Goal: Navigation & Orientation: Understand site structure

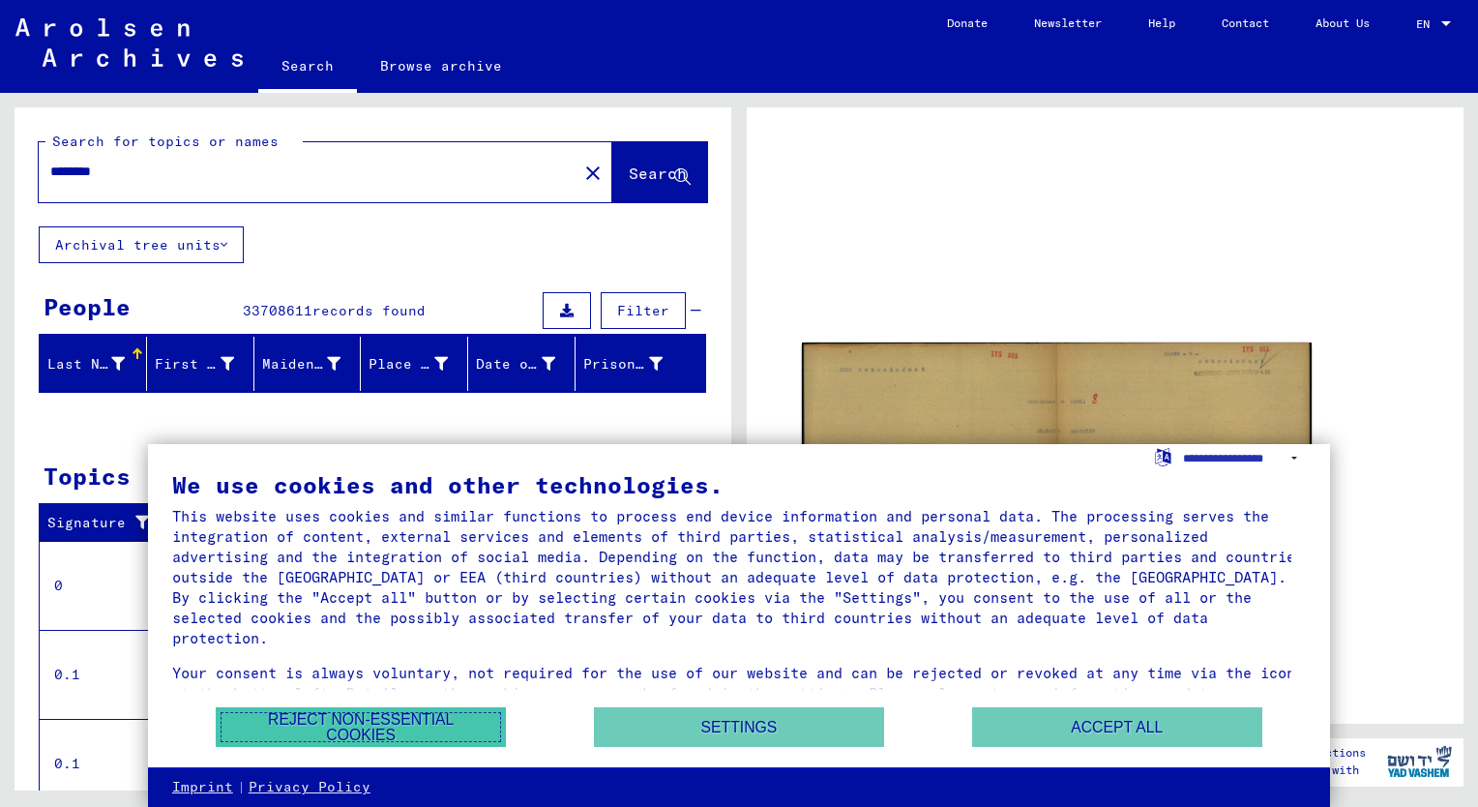
click at [452, 723] on button "Reject non-essential cookies" at bounding box center [361, 727] width 290 height 40
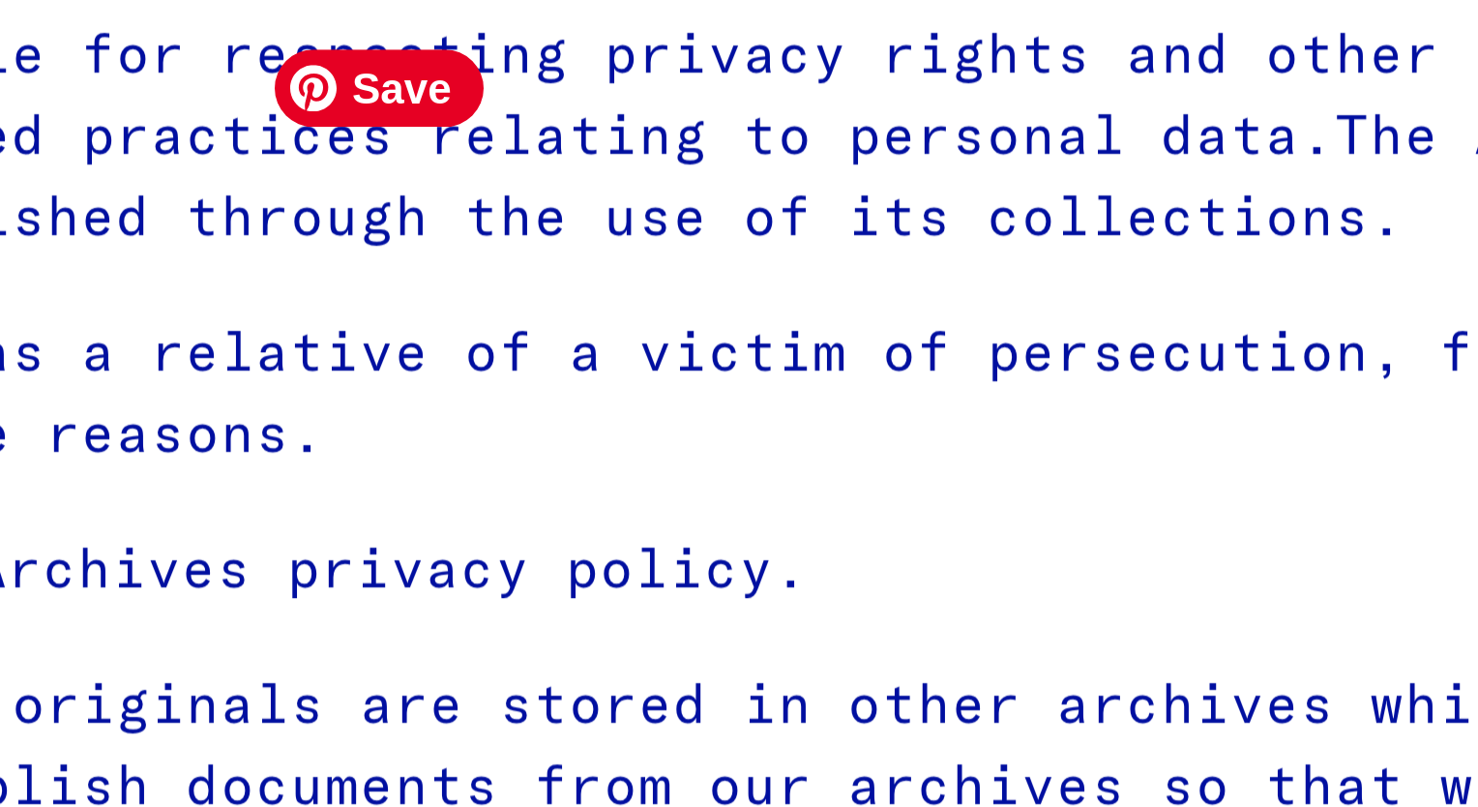
type input "********"
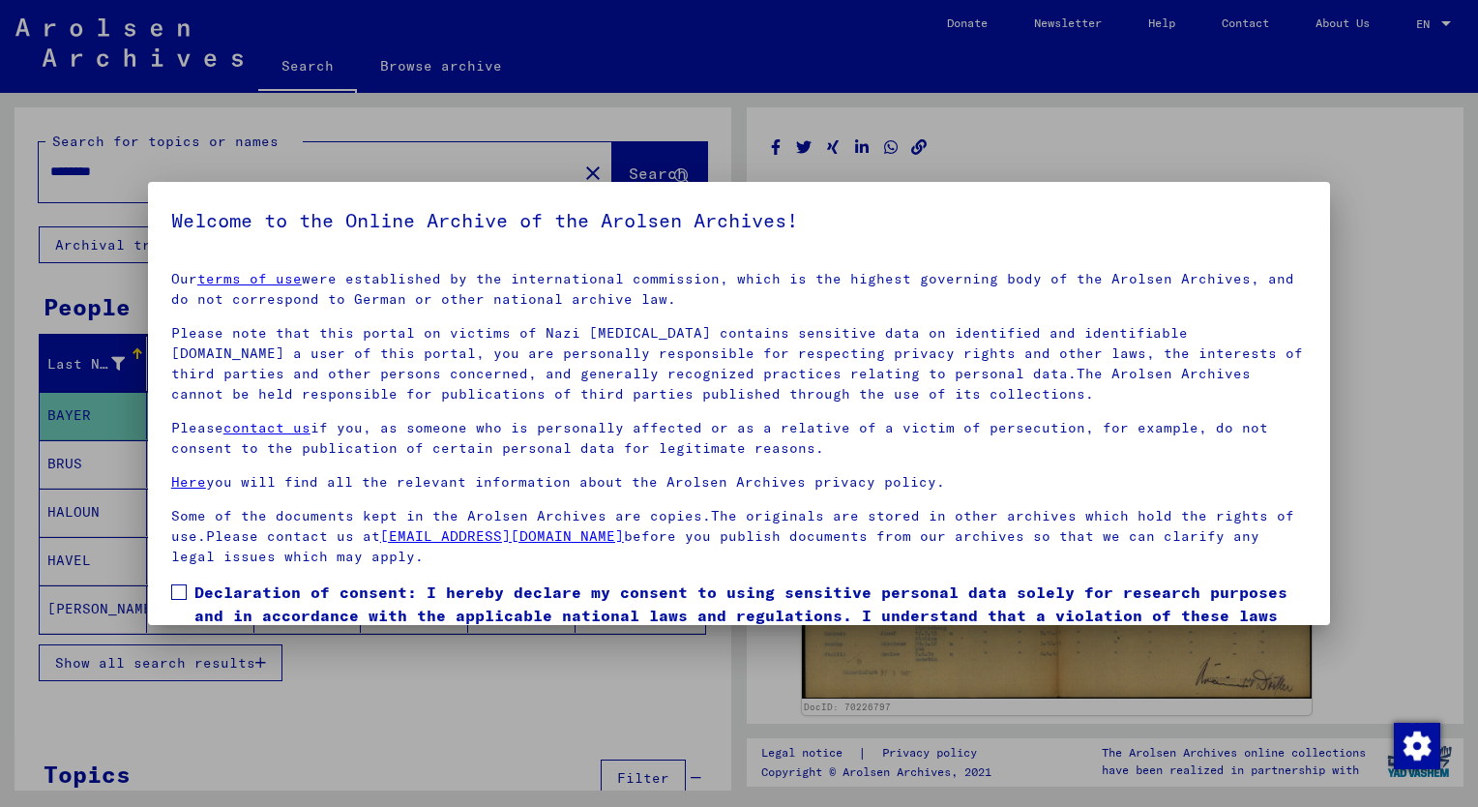
click at [1222, 149] on div at bounding box center [739, 403] width 1478 height 807
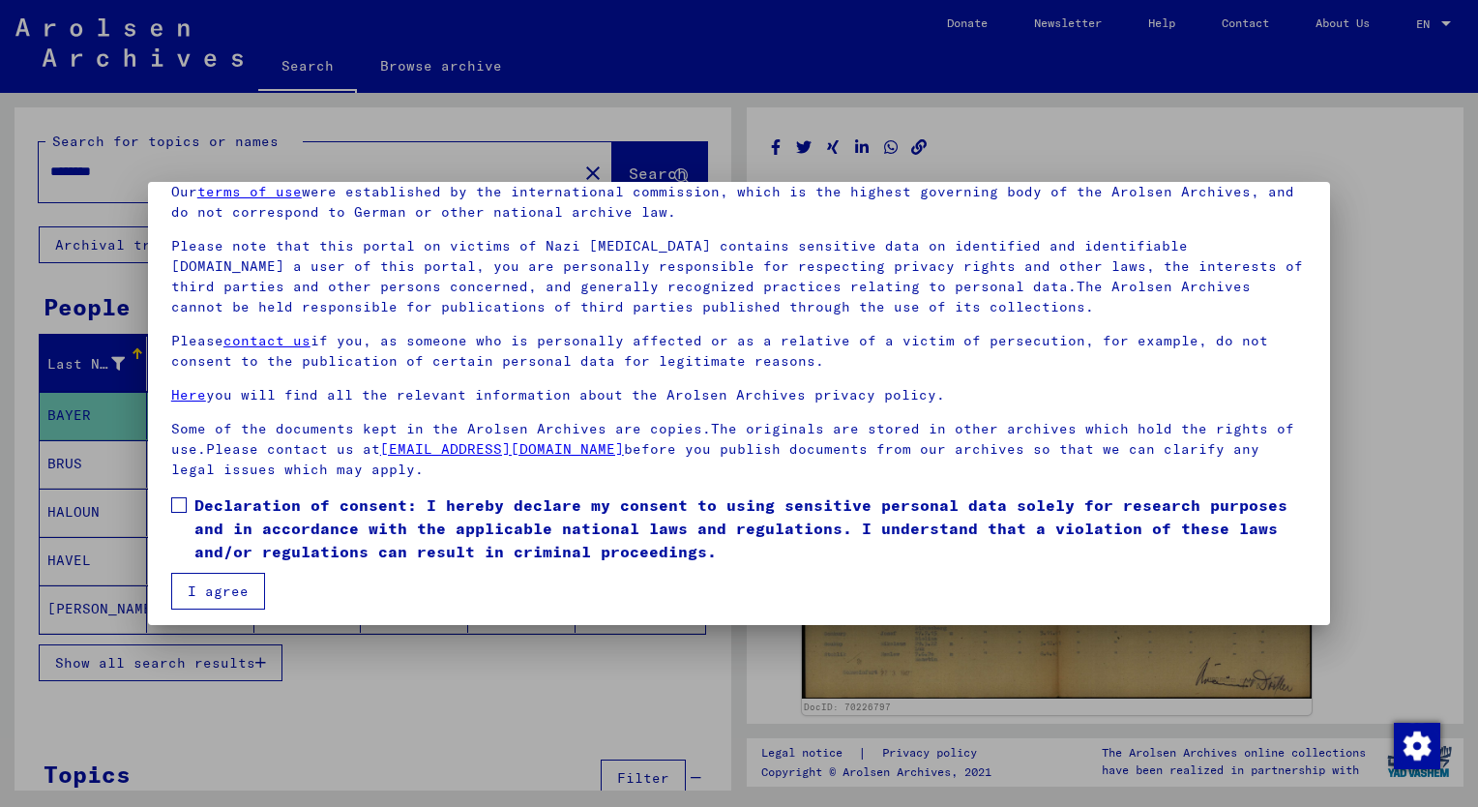
scroll to position [93, 0]
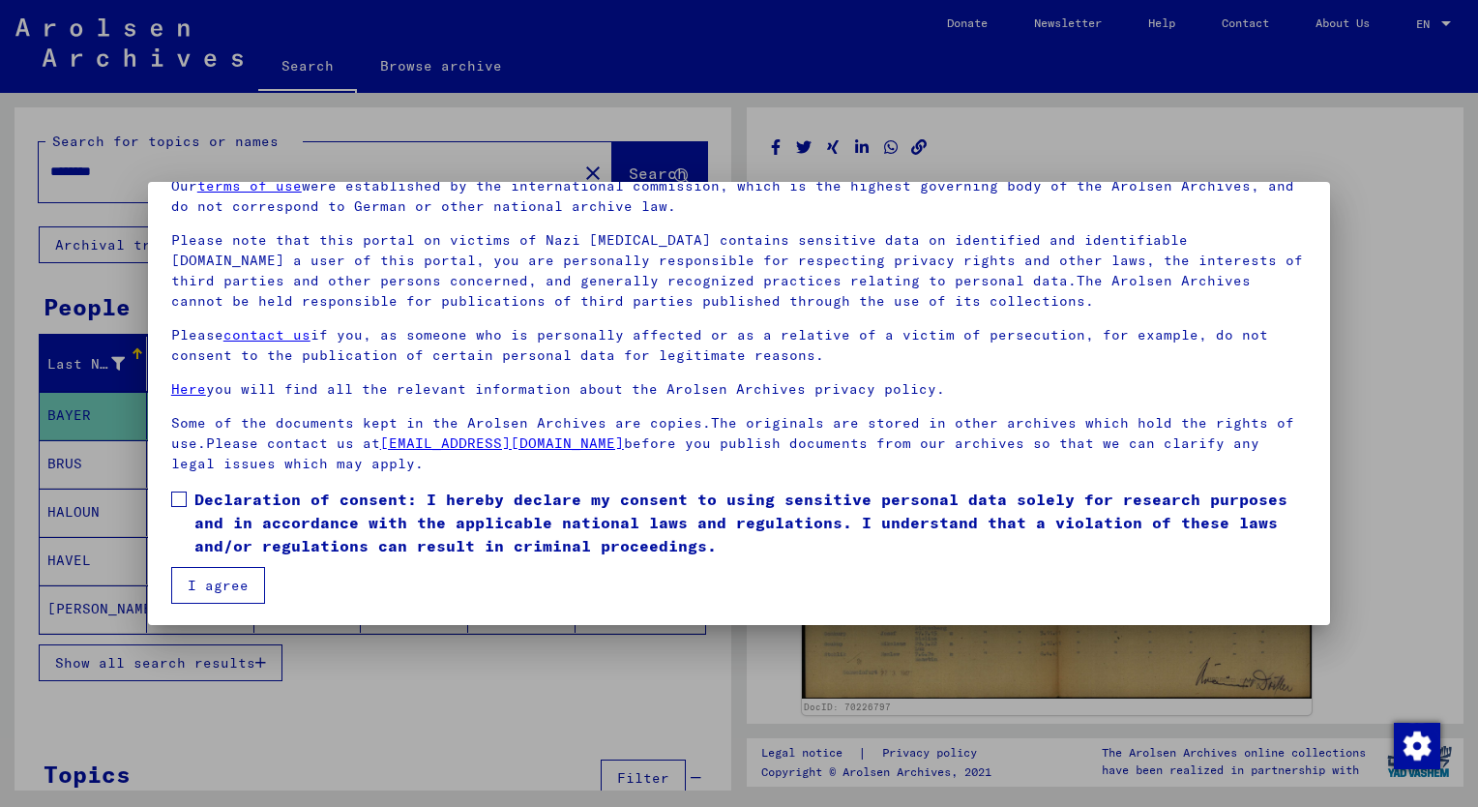
click at [178, 496] on span at bounding box center [178, 498] width 15 height 15
click at [214, 584] on button "I agree" at bounding box center [218, 585] width 94 height 37
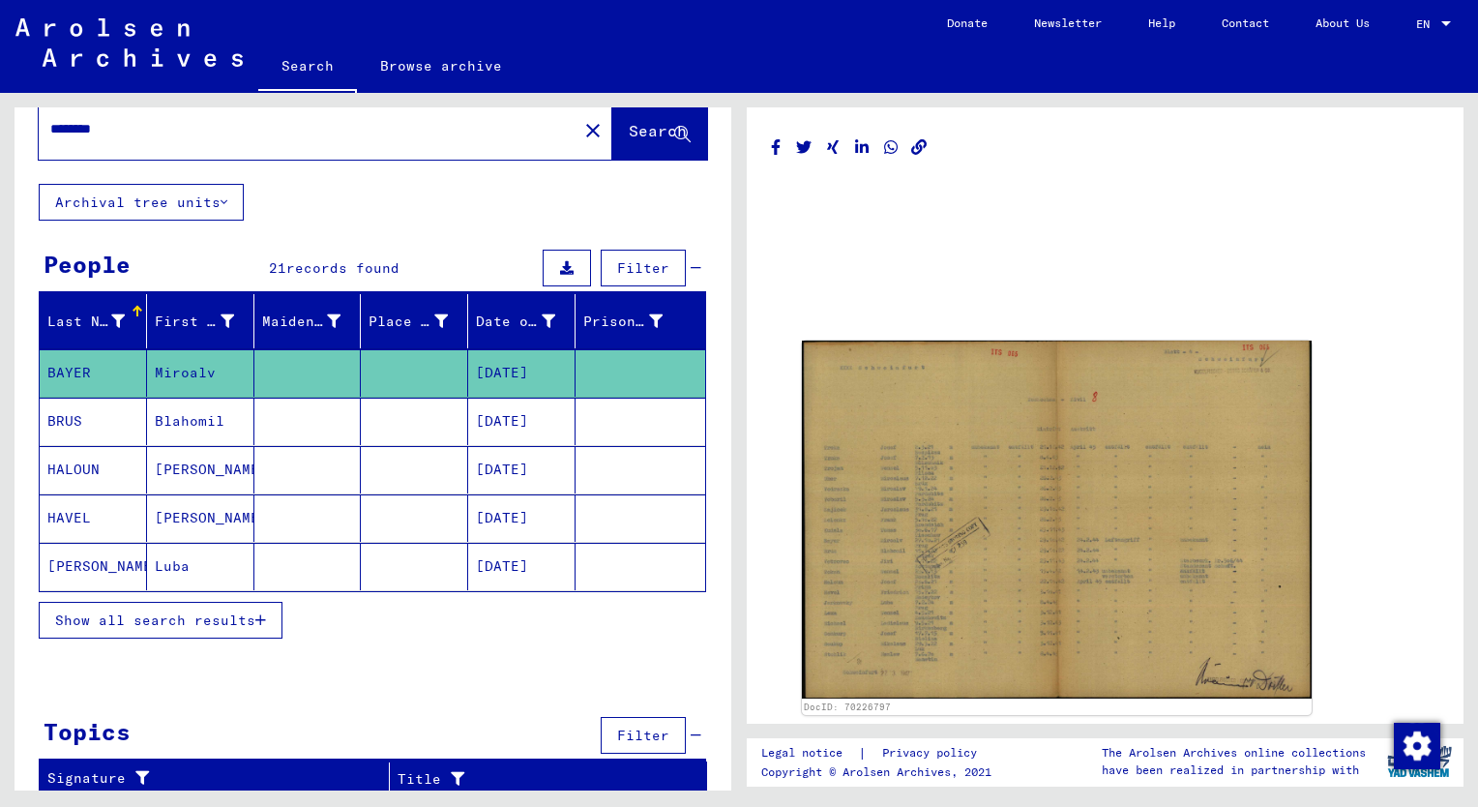
scroll to position [0, 0]
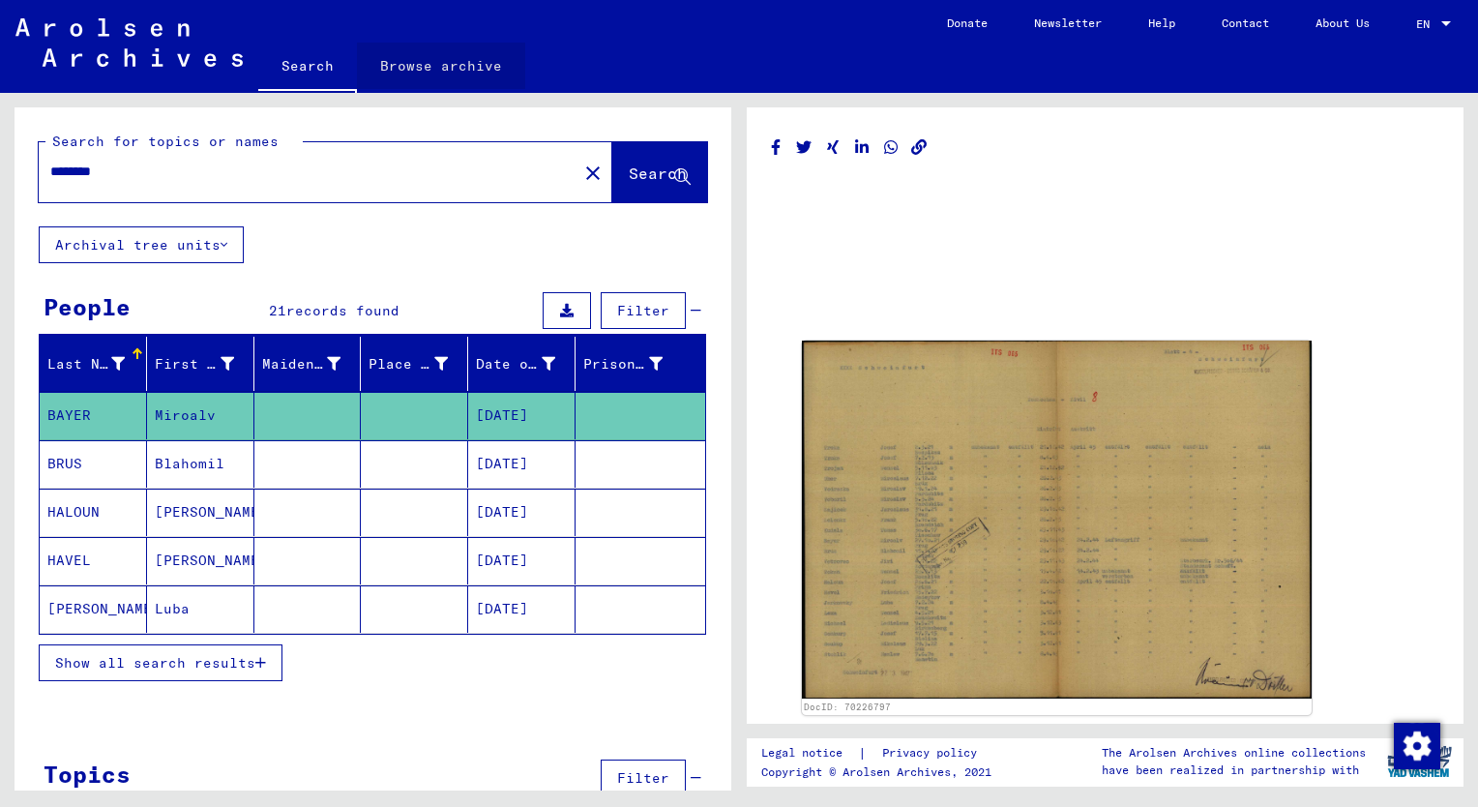
click at [456, 74] on link "Browse archive" at bounding box center [441, 66] width 168 height 46
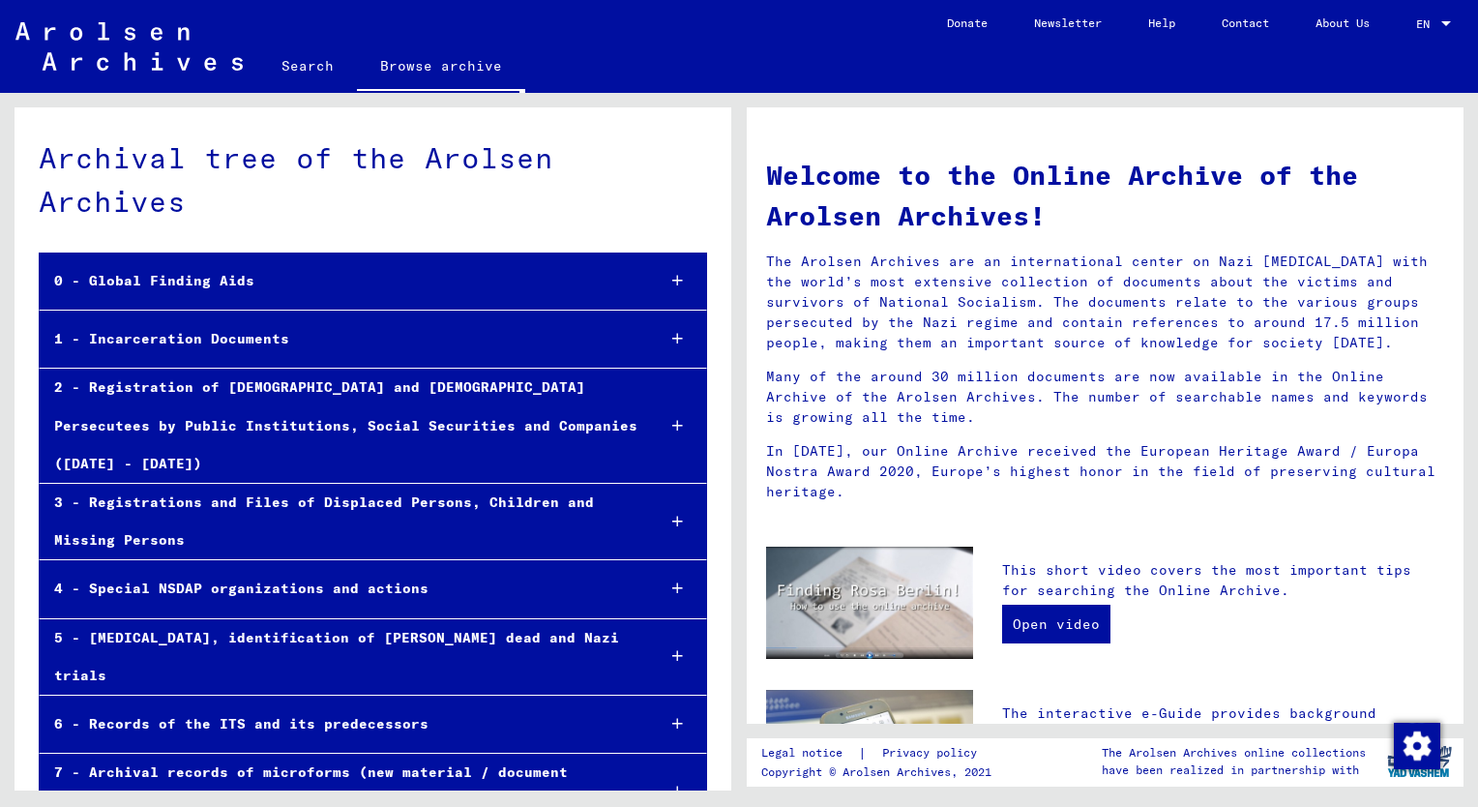
click at [631, 619] on mat-tree-node "5 - [MEDICAL_DATA], identification of [PERSON_NAME] dead and Nazi trials" at bounding box center [373, 657] width 668 height 76
